Goal: Task Accomplishment & Management: Complete application form

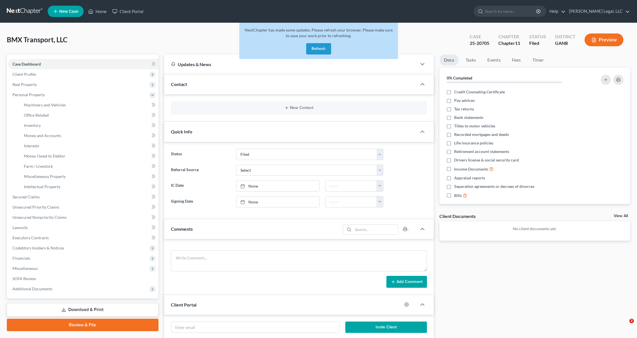
select select "6"
click at [326, 49] on button "Refresh" at bounding box center [318, 48] width 25 height 11
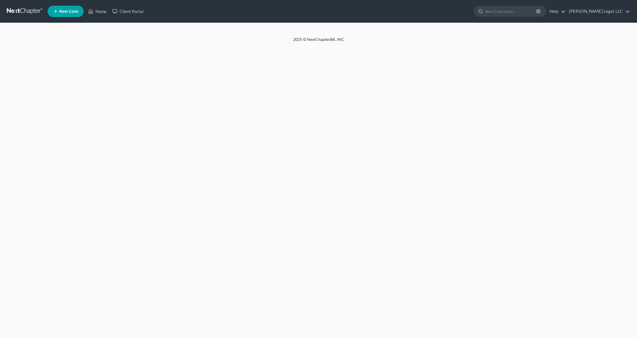
select select "6"
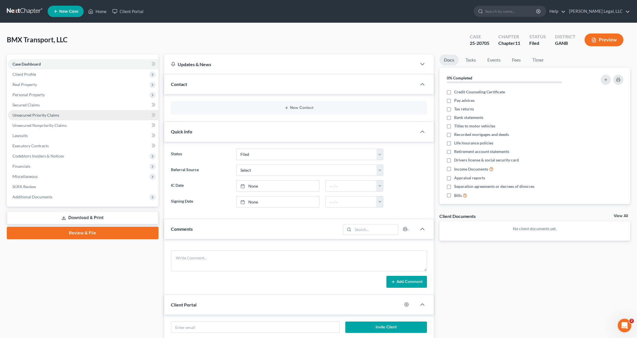
click at [56, 113] on span "Unsecured Priority Claims" at bounding box center [35, 115] width 47 height 5
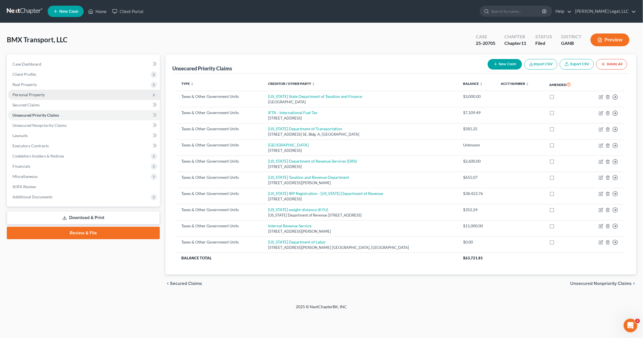
click at [45, 99] on span "Personal Property" at bounding box center [84, 95] width 152 height 10
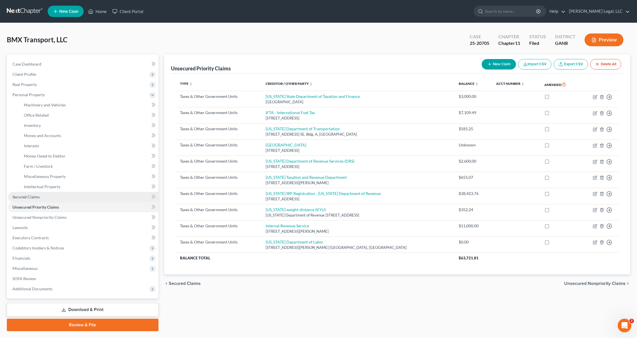
click at [40, 196] on link "Secured Claims" at bounding box center [83, 197] width 151 height 10
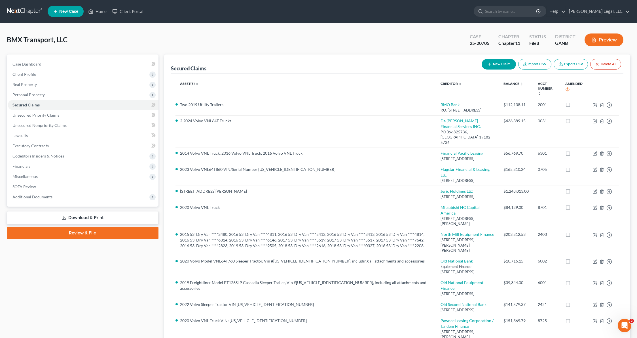
click at [26, 263] on div "Case Dashboard Payments Invoices Payments Payments Credit Report Client Profile" at bounding box center [82, 296] width 157 height 484
click at [21, 245] on div "Case Dashboard Payments Invoices Payments Payments Credit Report Client Profile" at bounding box center [82, 296] width 157 height 484
click at [47, 122] on link "Unsecured Nonpriority Claims" at bounding box center [83, 125] width 151 height 10
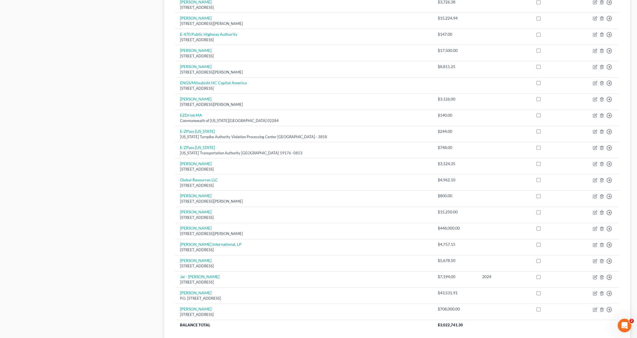
scroll to position [323, 0]
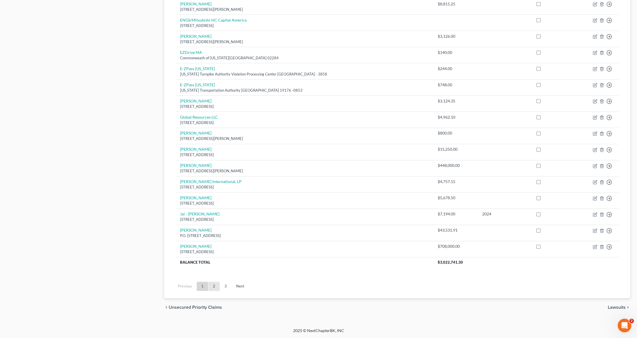
click at [211, 285] on link "2" at bounding box center [213, 285] width 11 height 9
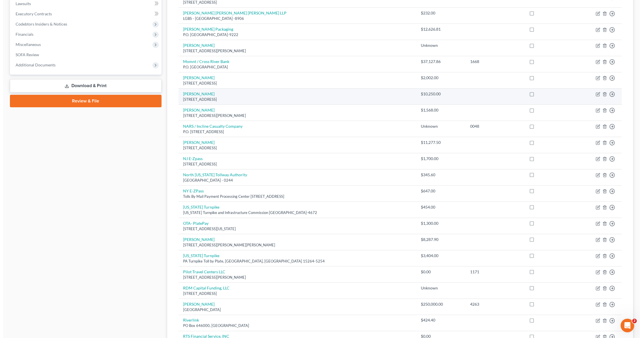
scroll to position [298, 0]
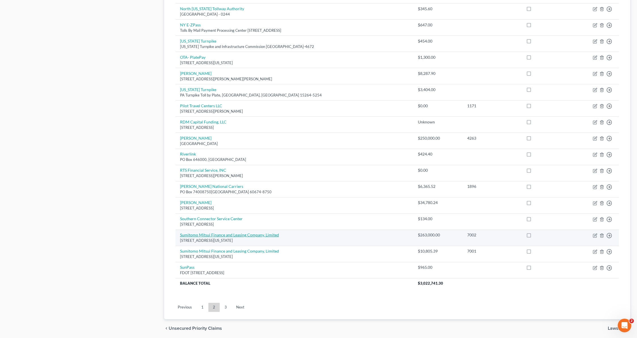
click at [266, 237] on link "Sumitomo Mitsui Finance and Leasing Company, Limited" at bounding box center [229, 234] width 99 height 5
select select "35"
select select "11"
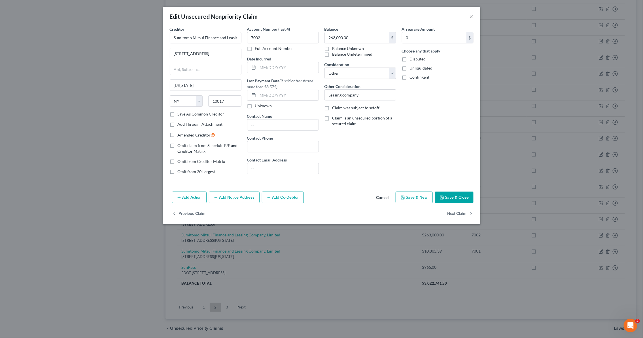
click at [477, 16] on div "Edit Unsecured Nonpriority Claim ×" at bounding box center [321, 16] width 317 height 19
click at [474, 18] on div "Edit Unsecured Nonpriority Claim ×" at bounding box center [321, 16] width 317 height 19
click at [470, 18] on button "×" at bounding box center [472, 16] width 4 height 7
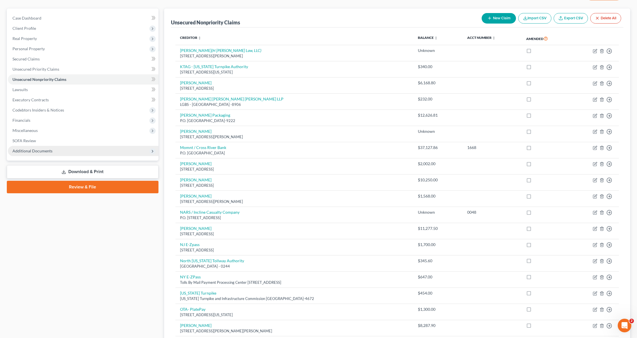
scroll to position [0, 0]
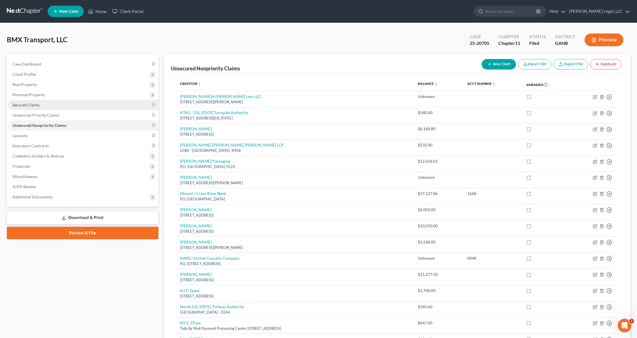
drag, startPoint x: 55, startPoint y: 107, endPoint x: 134, endPoint y: 109, distance: 79.1
click at [55, 107] on link "Secured Claims" at bounding box center [83, 105] width 151 height 10
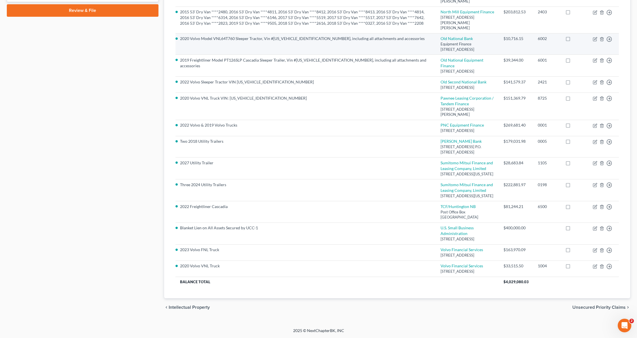
scroll to position [286, 0]
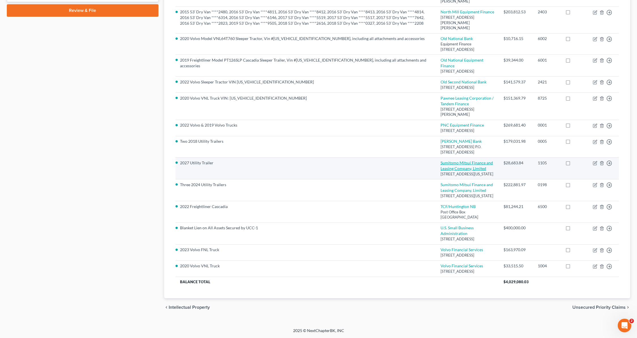
click at [477, 157] on td "Sumitomo Mitsui Finance and Leasing Company, Limited [STREET_ADDRESS][US_STATE]" at bounding box center [467, 168] width 63 height 22
click at [468, 160] on link "Sumitomo Mitsui Finance and Leasing Company, Limited" at bounding box center [467, 165] width 52 height 10
select select "35"
select select "0"
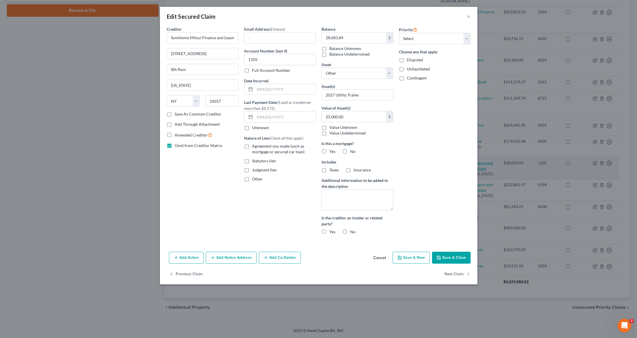
scroll to position [281, 0]
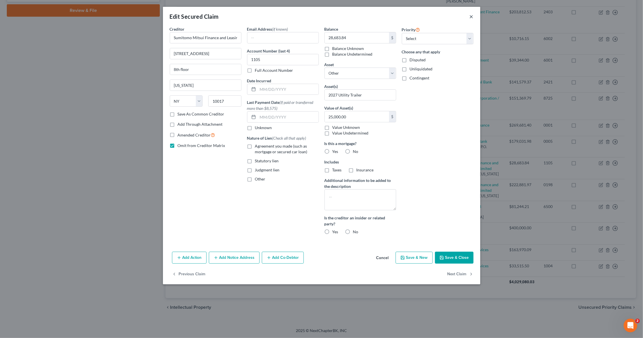
click at [471, 17] on button "×" at bounding box center [472, 16] width 4 height 7
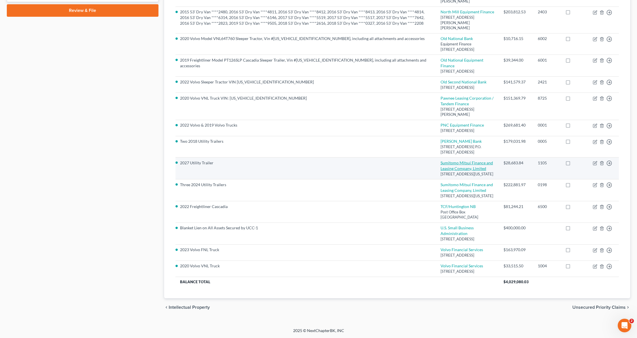
click at [472, 160] on link "Sumitomo Mitsui Finance and Leasing Company, Limited" at bounding box center [467, 165] width 52 height 10
select select "35"
select select "0"
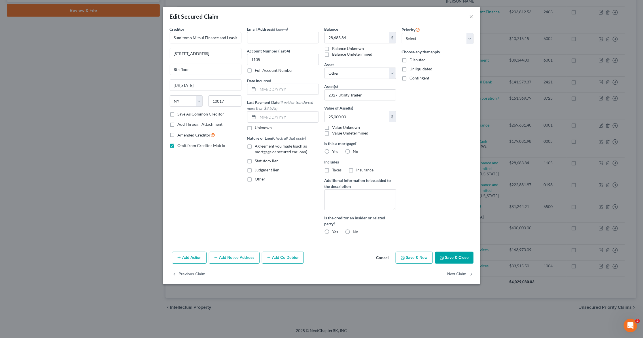
click at [126, 188] on div "Edit Secured Claim × Creditor * Sumitomo Mitsui Finance and Leasing Company, Li…" at bounding box center [321, 169] width 643 height 338
click at [470, 15] on button "×" at bounding box center [472, 16] width 4 height 7
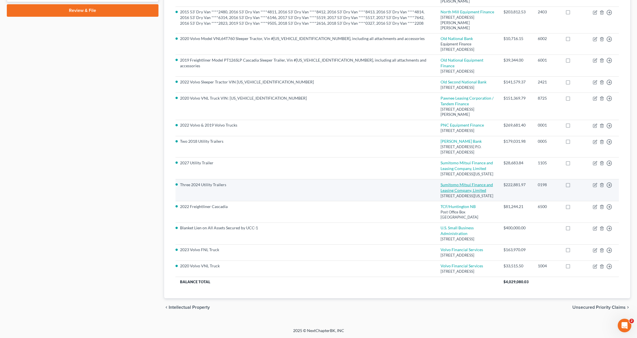
click at [463, 182] on link "Sumitomo Mitsui Finance and Leasing Company, Limited" at bounding box center [467, 187] width 52 height 10
select select "35"
select select "0"
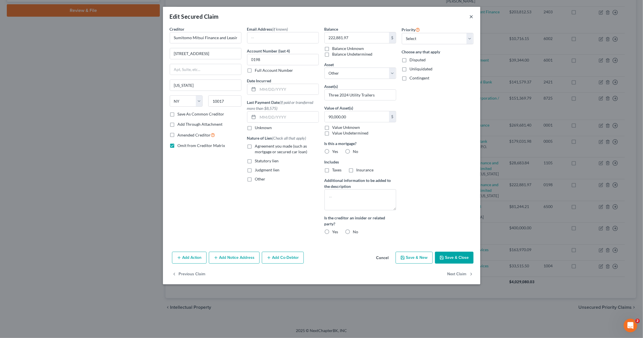
click at [472, 16] on button "×" at bounding box center [472, 16] width 4 height 7
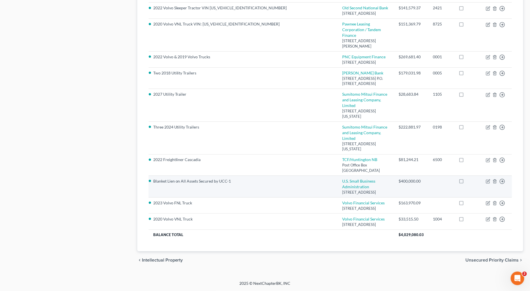
scroll to position [374, 0]
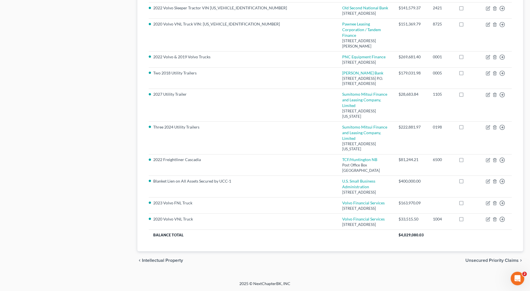
click at [22, 142] on div "Case Dashboard Payments Invoices Payments Payments Credit Report Client Profile" at bounding box center [69, 10] width 131 height 518
